Goal: Information Seeking & Learning: Check status

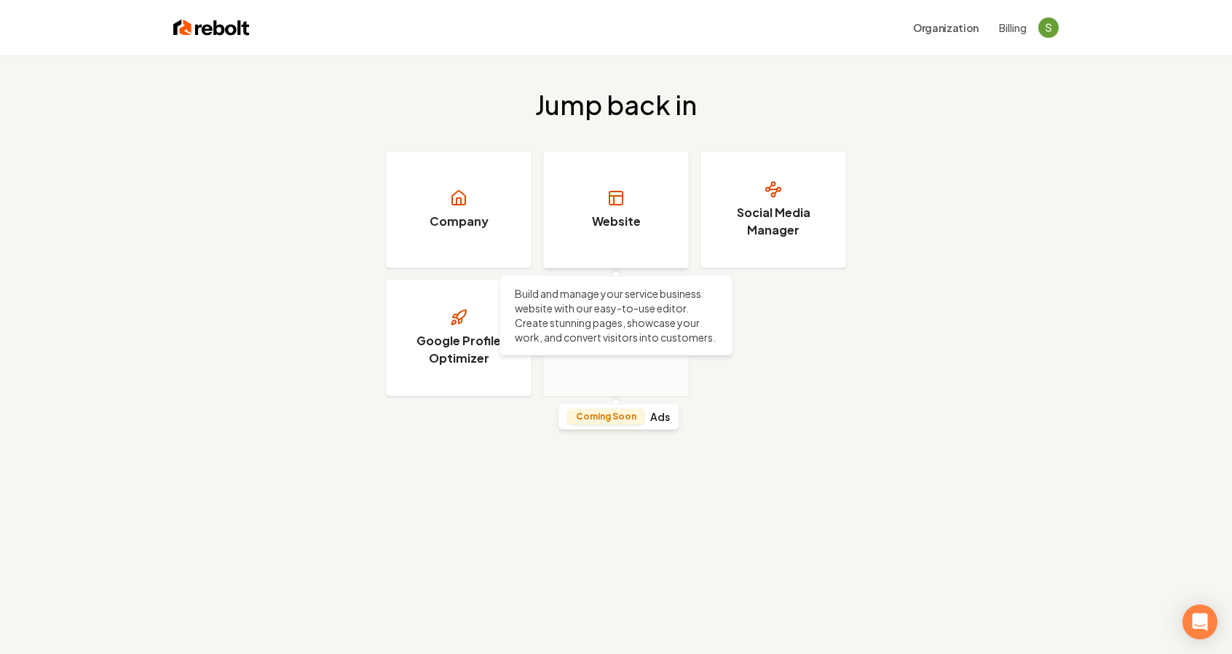
click at [611, 224] on h3 "Website" at bounding box center [616, 221] width 49 height 17
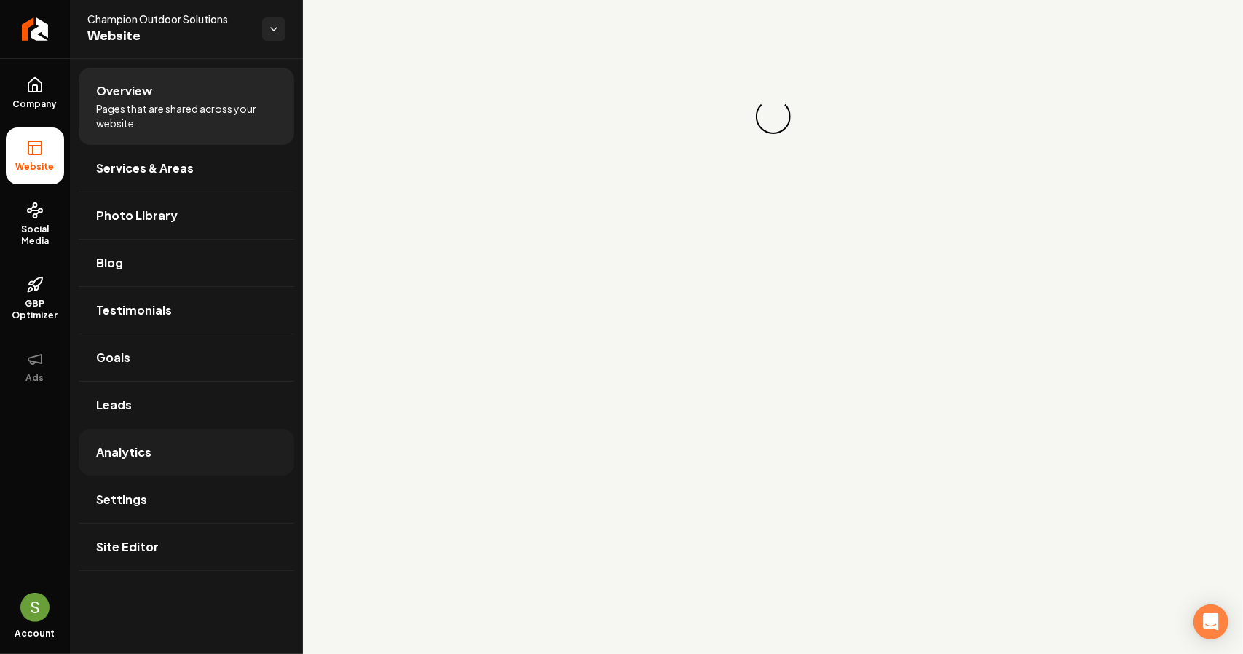
click at [141, 446] on span "Analytics" at bounding box center [123, 451] width 55 height 17
